Goal: Task Accomplishment & Management: Use online tool/utility

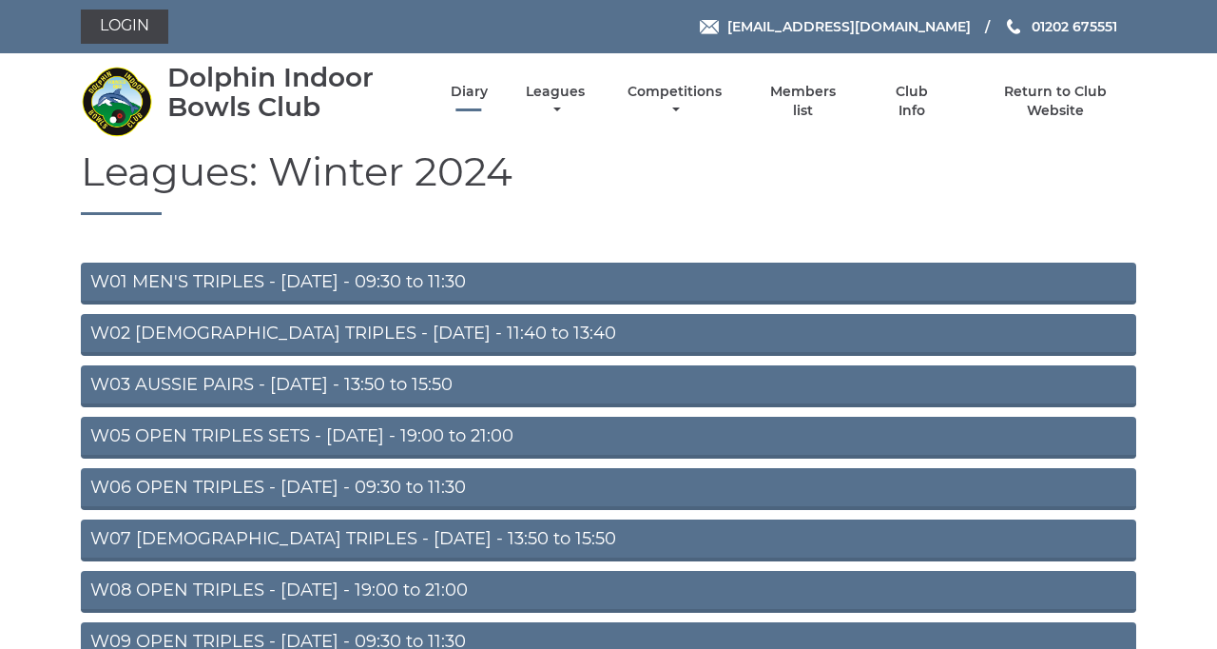
click at [488, 101] on link "Diary" at bounding box center [469, 92] width 37 height 18
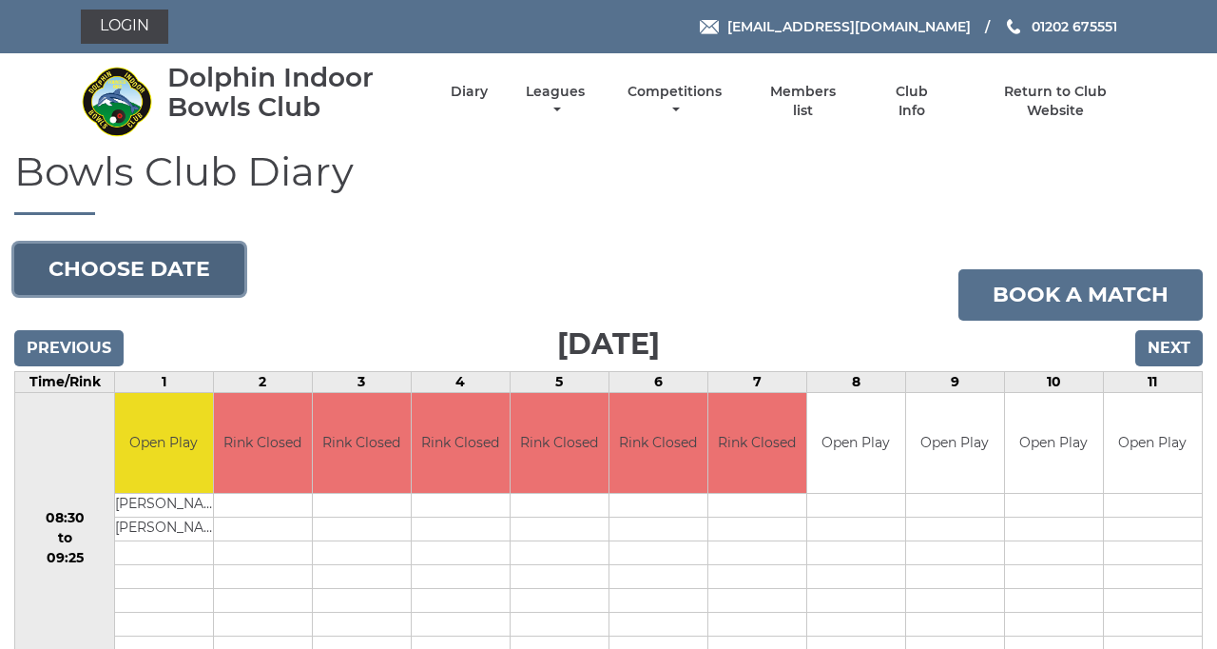
click at [244, 295] on button "Choose date" at bounding box center [129, 268] width 230 height 51
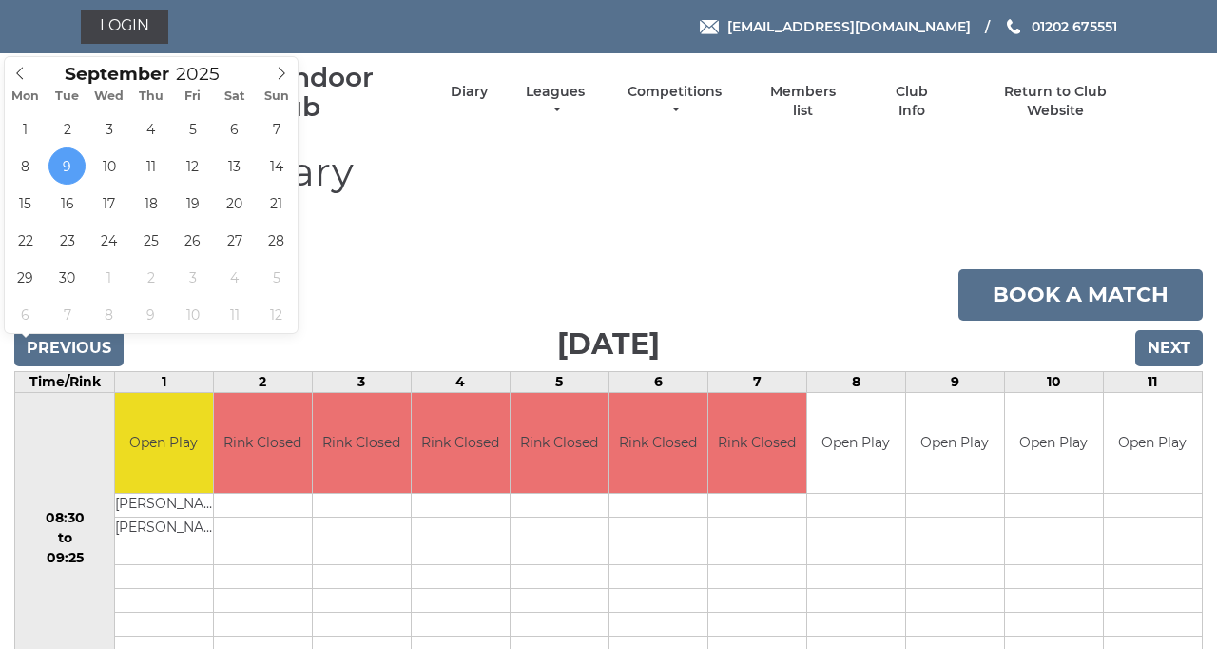
type input "[DATE]"
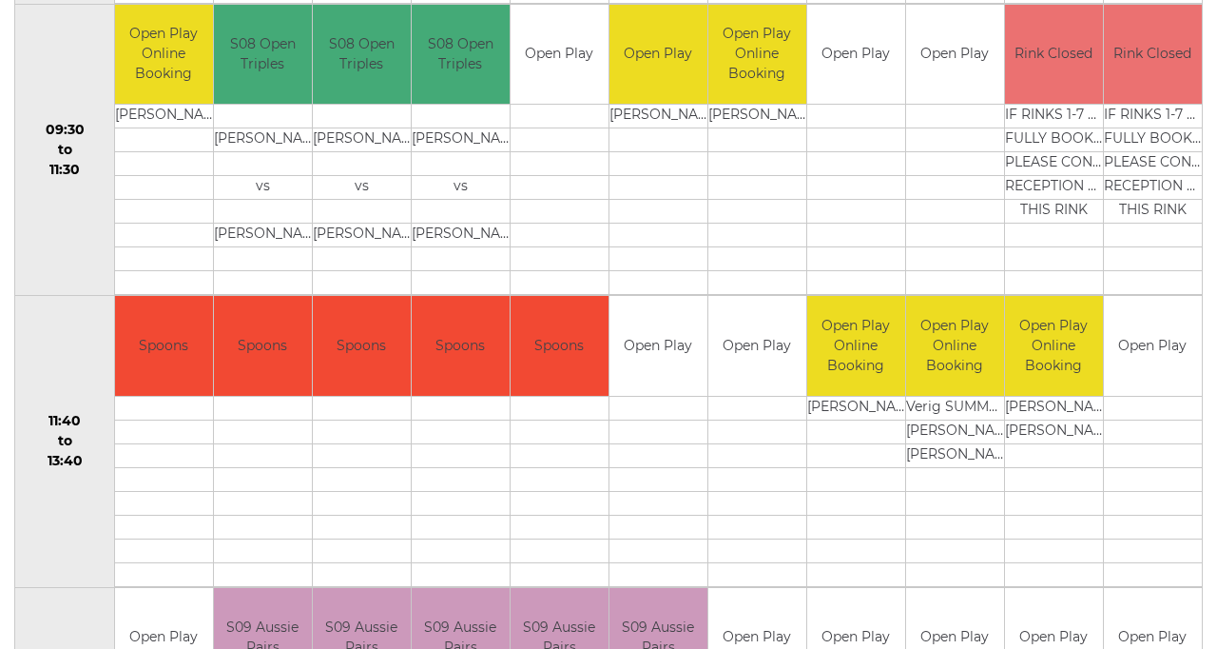
scroll to position [769, 0]
